Goal: Communication & Community: Ask a question

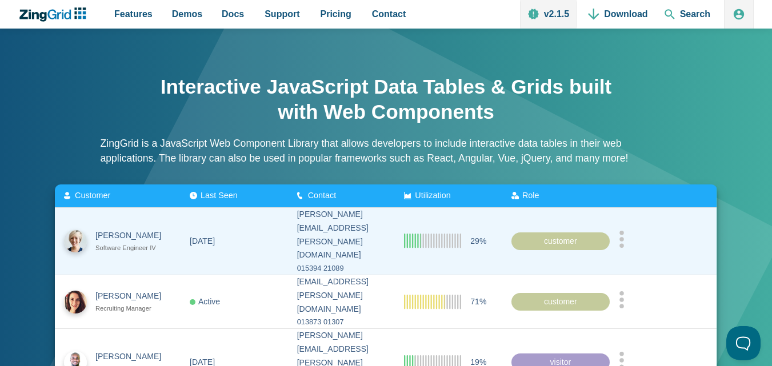
click at [367, 0] on link "Contact" at bounding box center [388, 14] width 43 height 29
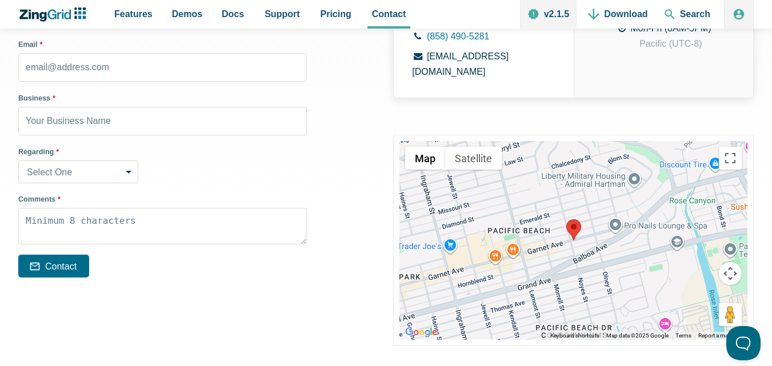
scroll to position [400, 0]
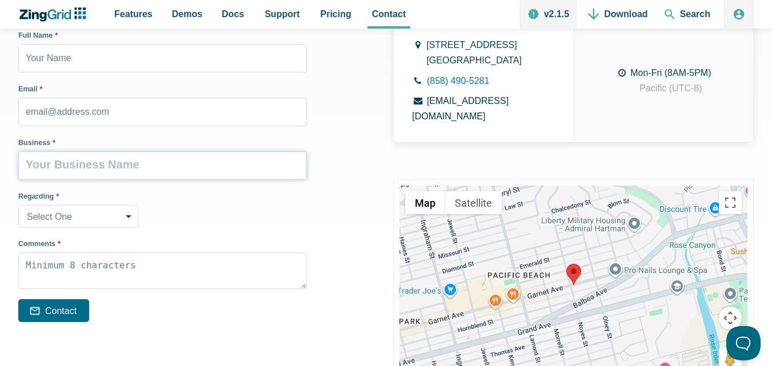
drag, startPoint x: 88, startPoint y: 161, endPoint x: 93, endPoint y: 180, distance: 19.5
click at [88, 161] on input "Business *" at bounding box center [162, 165] width 288 height 29
type input "PaintGreen"
type input "[PERSON_NAME]"
type input "[PERSON_NAME][EMAIL_ADDRESS][DOMAIN_NAME]"
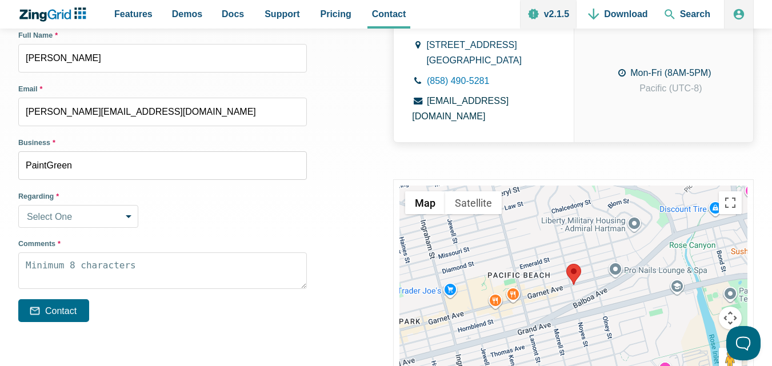
type input "6194139125"
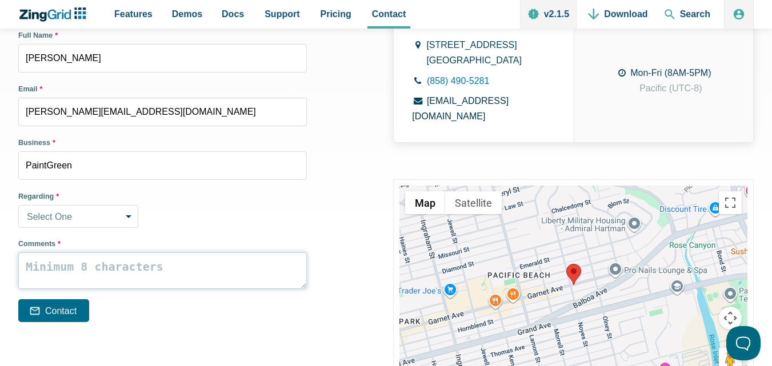
click at [86, 282] on textarea "Comments *" at bounding box center [162, 270] width 288 height 37
paste textarea "I own a local painting company and would love to give you a professional interi…"
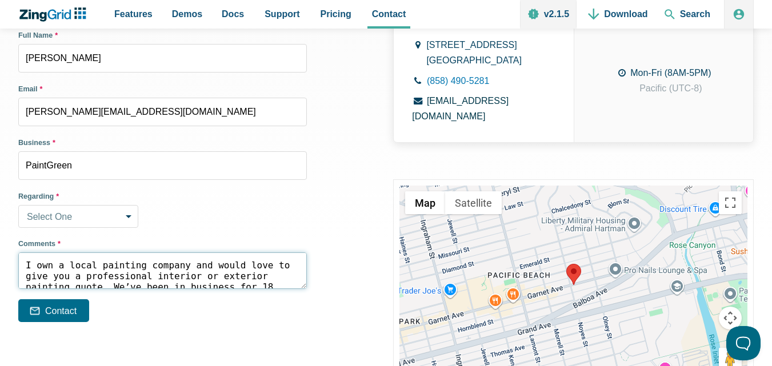
scroll to position [232, 0]
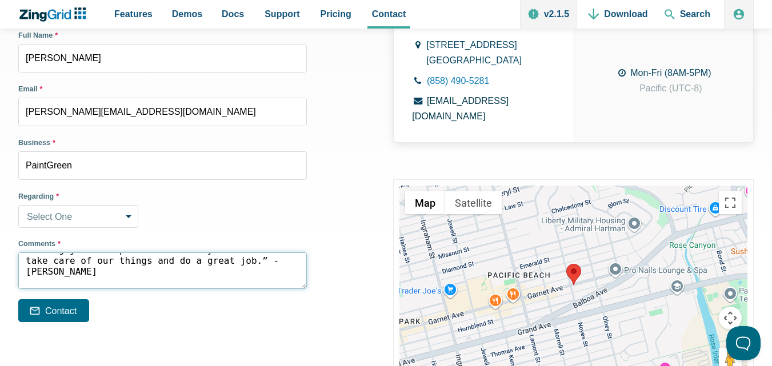
type textarea "I own a local painting company and would love to give you a professional interi…"
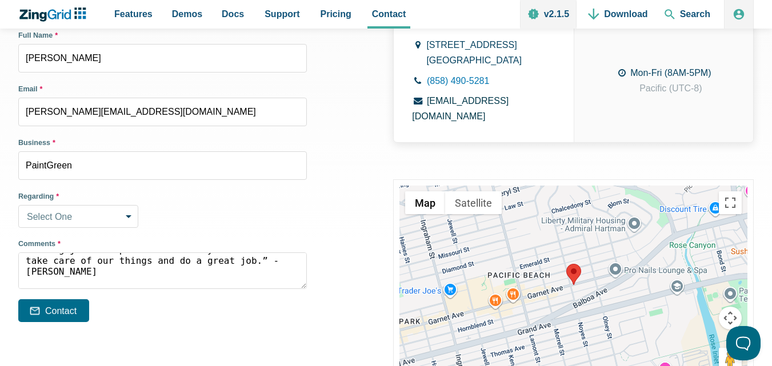
click at [94, 224] on select "Select One Sales Inquiry Installation Licensing Support Other" at bounding box center [78, 216] width 120 height 23
select select "other"
click at [18, 205] on select "Select One Sales Inquiry Installation Licensing Support Other" at bounding box center [78, 216] width 120 height 23
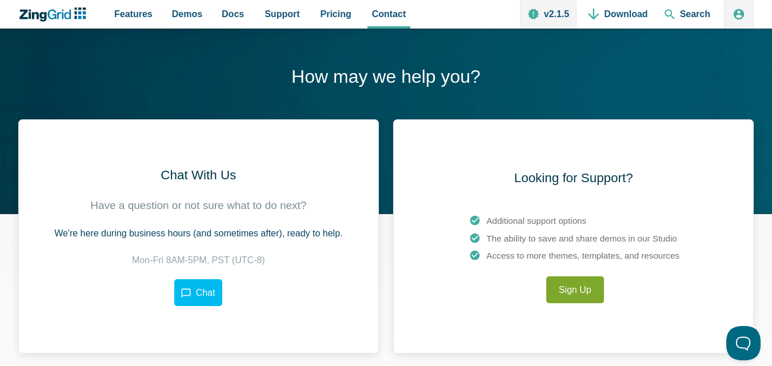
scroll to position [400, 0]
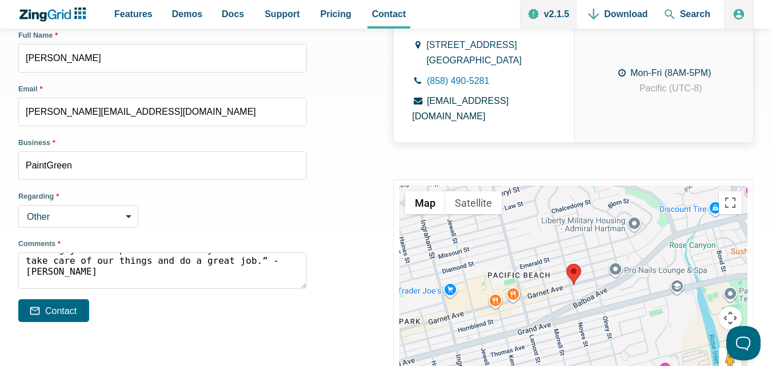
click at [59, 305] on button "Contact" at bounding box center [53, 310] width 71 height 23
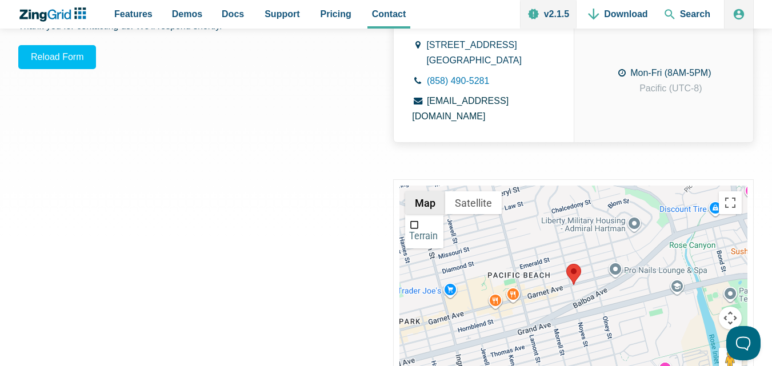
scroll to position [387, 0]
